Goal: Task Accomplishment & Management: Use online tool/utility

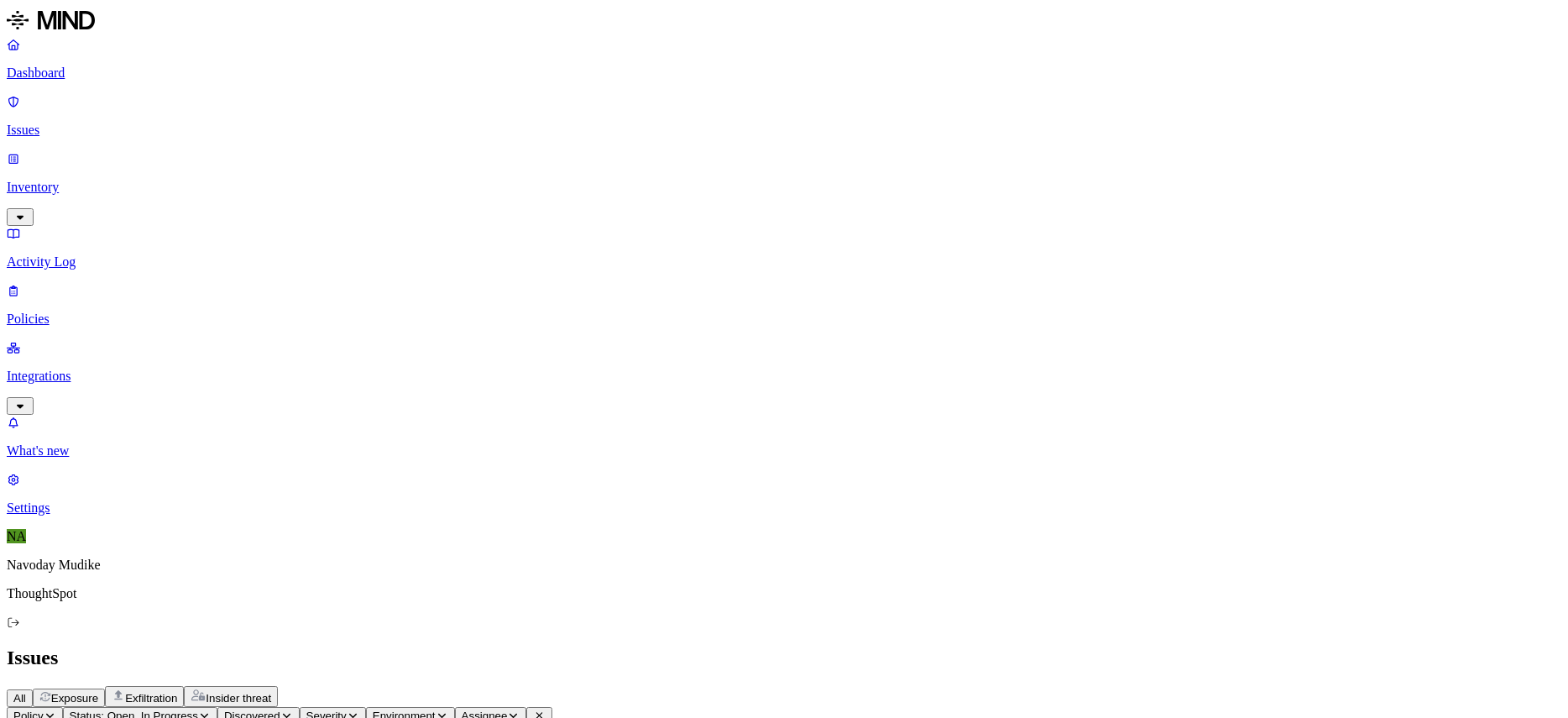
click at [1067, 646] on div "Issues" at bounding box center [784, 657] width 1554 height 23
click at [1124, 646] on div "Issues" at bounding box center [784, 657] width 1554 height 23
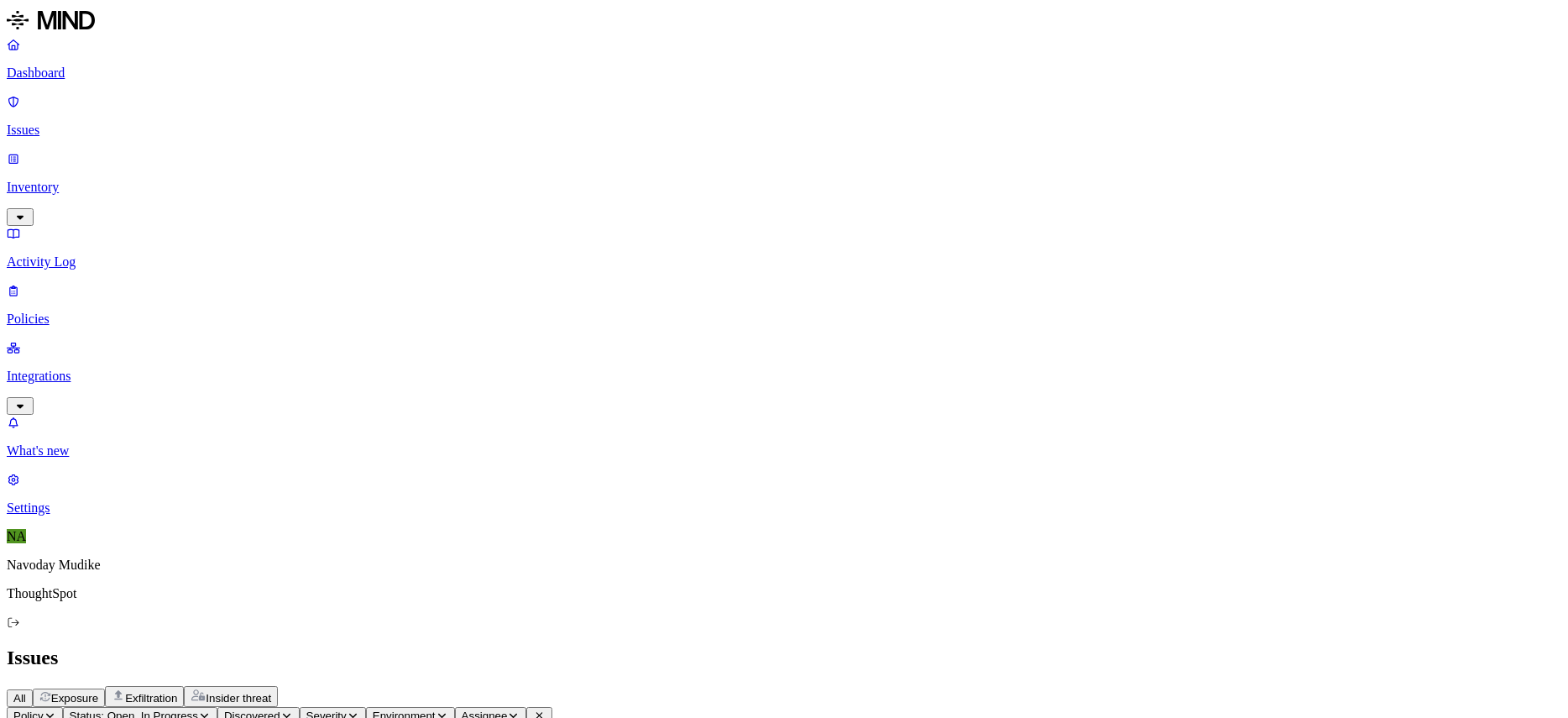
click at [89, 369] on p "Integrations" at bounding box center [784, 376] width 1554 height 15
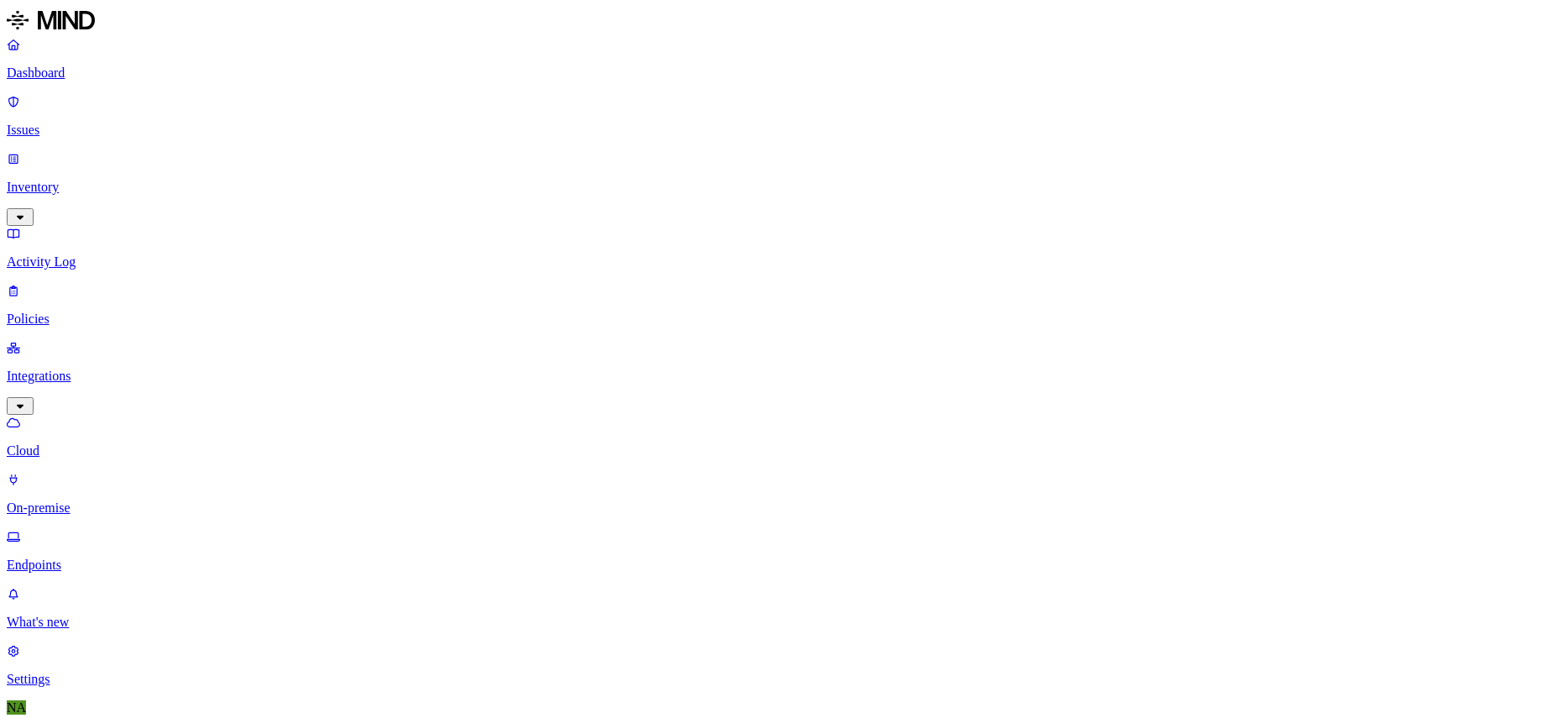
click at [93, 558] on p "Endpoints" at bounding box center [784, 565] width 1554 height 15
click at [82, 369] on p "Integrations" at bounding box center [784, 376] width 1554 height 15
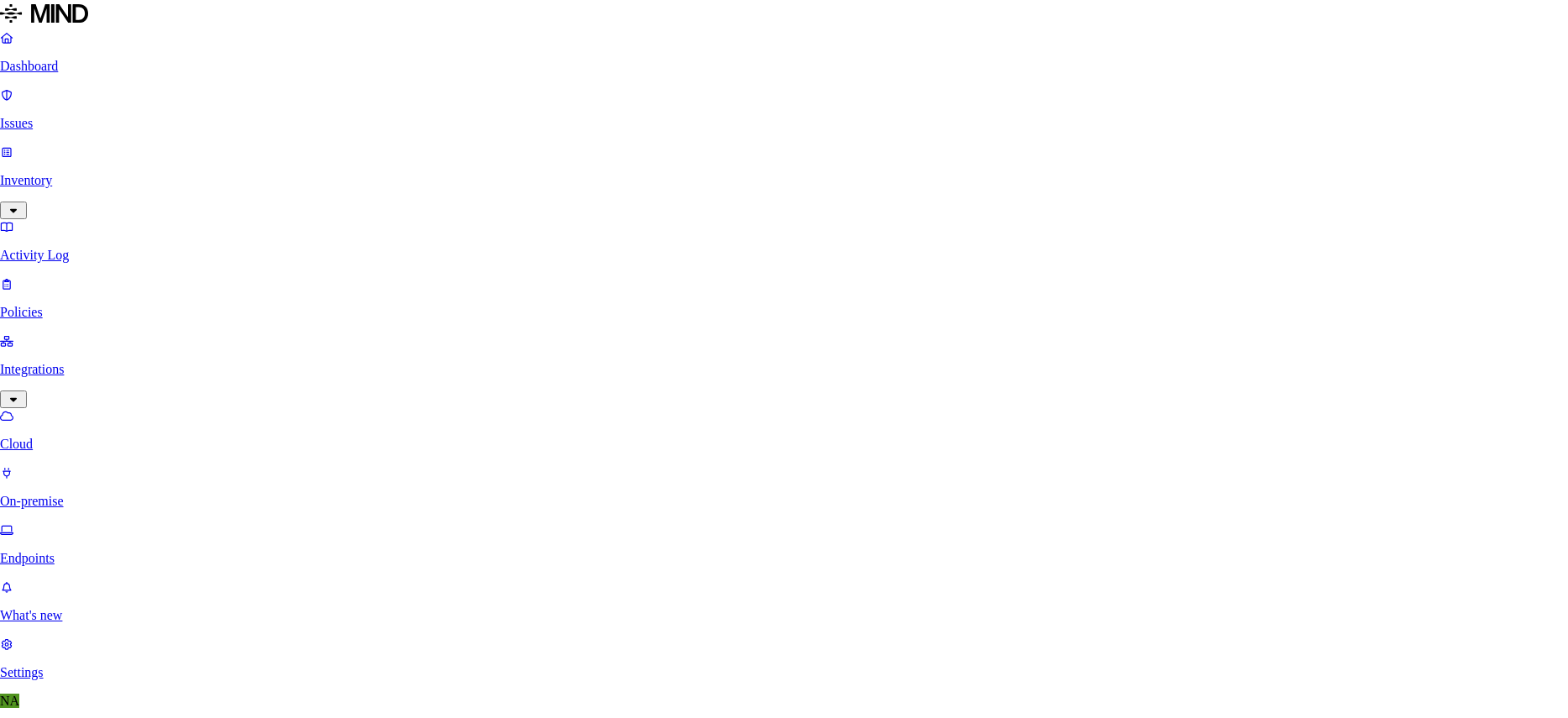
type input "sa"
